Goal: Transaction & Acquisition: Purchase product/service

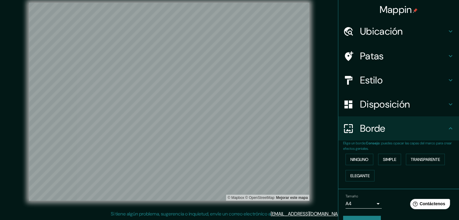
scroll to position [14, 0]
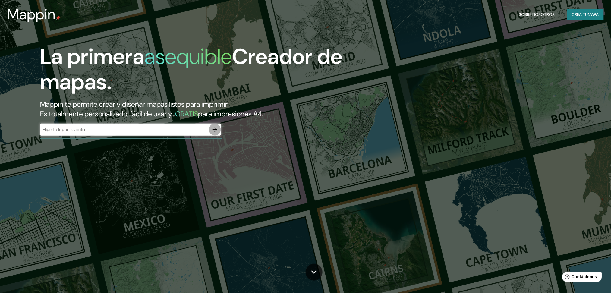
click at [214, 132] on icon "button" at bounding box center [214, 129] width 7 height 7
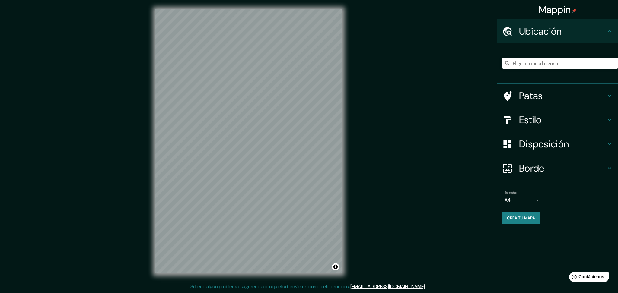
click at [522, 62] on input "Elige tu ciudad o zona" at bounding box center [560, 63] width 116 height 11
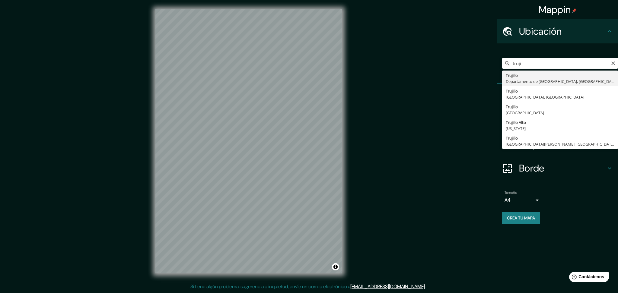
type input "Trujillo, Departamento de La Libertad, Perú"
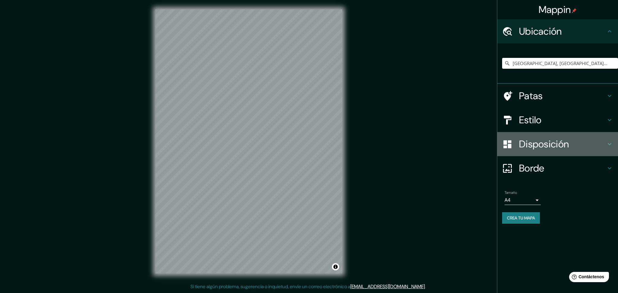
click at [590, 138] on h4 "Disposición" at bounding box center [562, 144] width 87 height 12
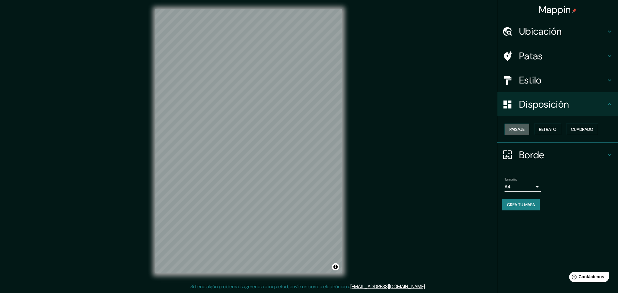
click at [515, 130] on font "Paisaje" at bounding box center [516, 129] width 15 height 5
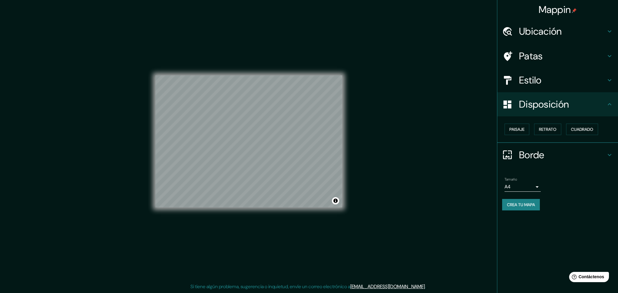
click at [608, 31] on icon at bounding box center [609, 31] width 7 height 7
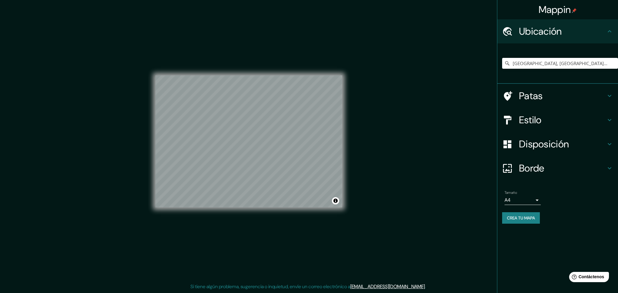
click at [609, 96] on icon at bounding box center [609, 95] width 7 height 7
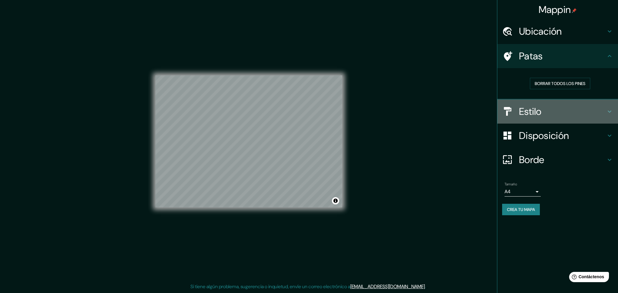
click at [610, 112] on icon at bounding box center [609, 111] width 7 height 7
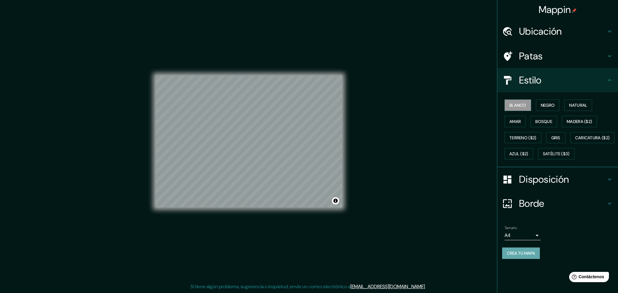
click at [524, 256] on font "Crea tu mapa" at bounding box center [521, 253] width 28 height 5
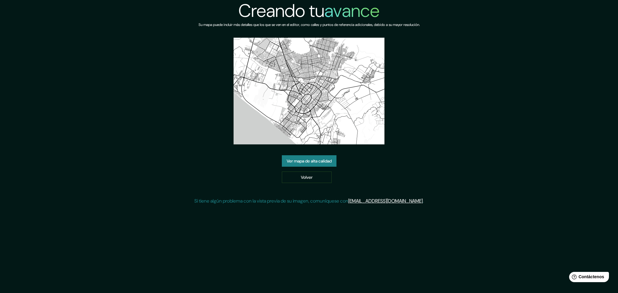
click at [303, 160] on font "Ver mapa de alta calidad" at bounding box center [309, 160] width 45 height 5
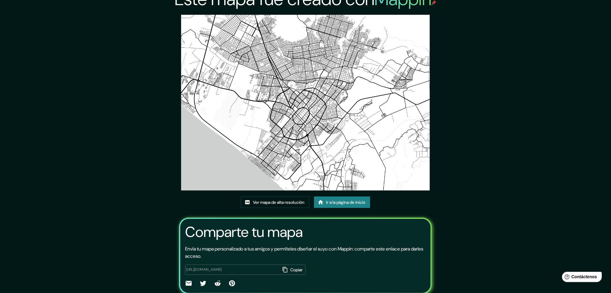
scroll to position [33, 0]
